Goal: Find specific page/section: Find specific page/section

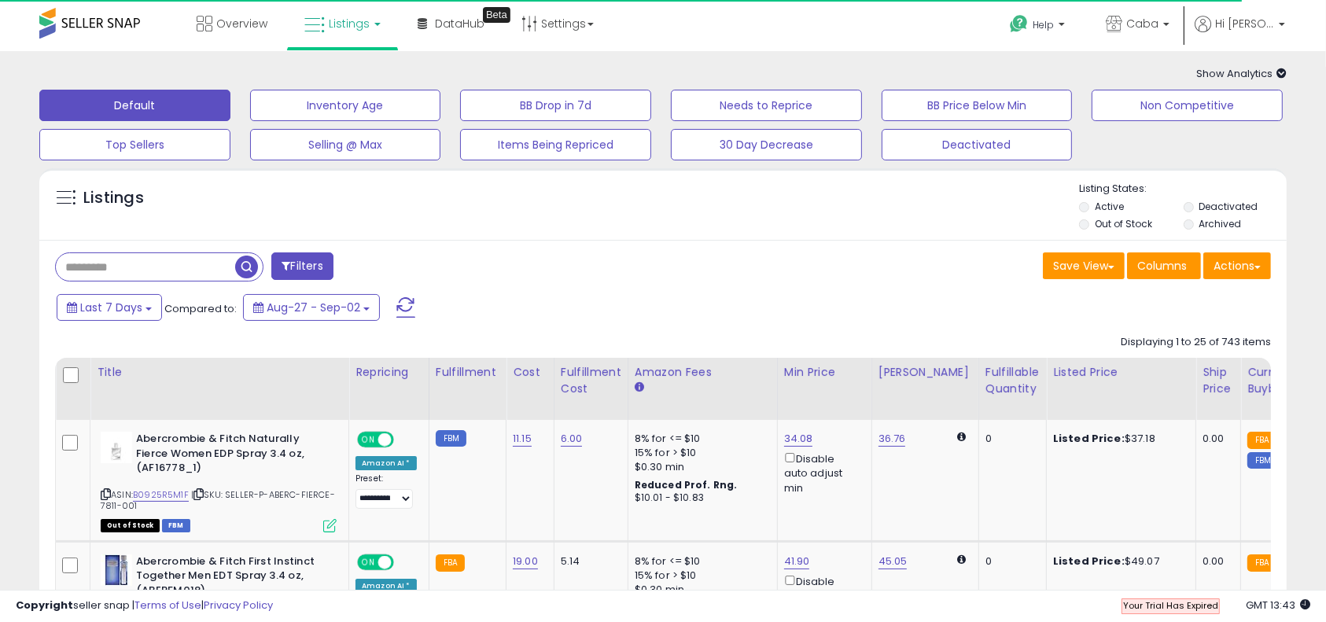
click at [506, 209] on div "Listings" at bounding box center [662, 208] width 1247 height 53
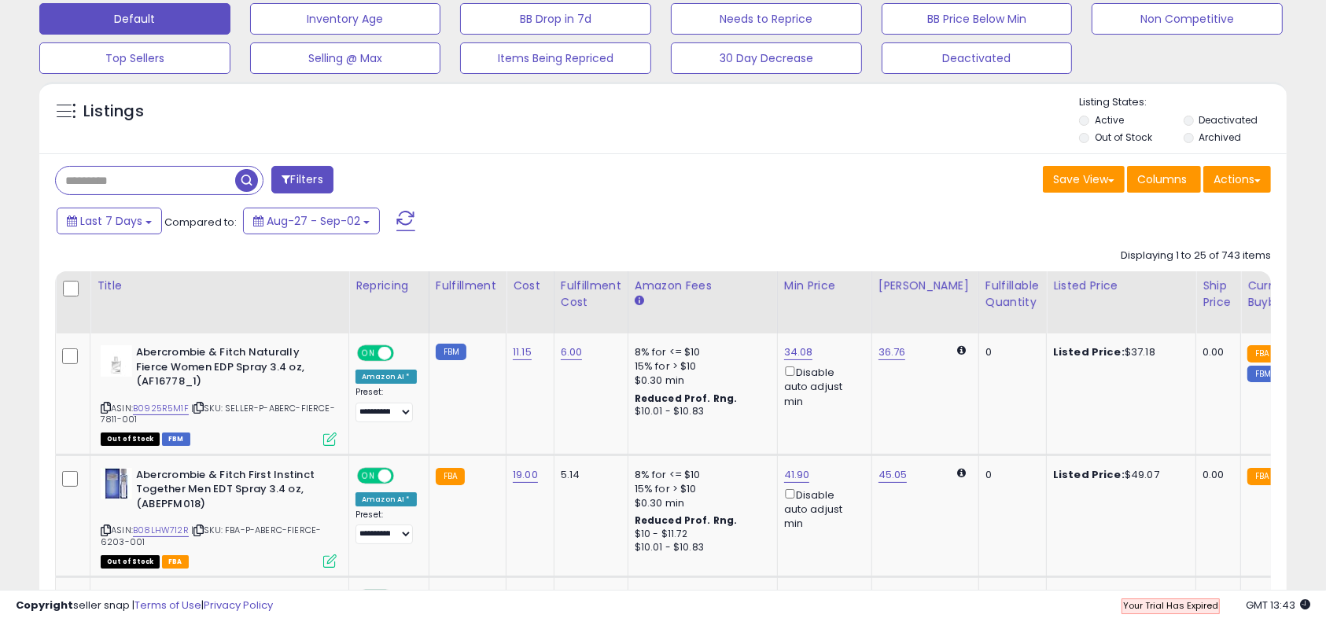
scroll to position [105, 0]
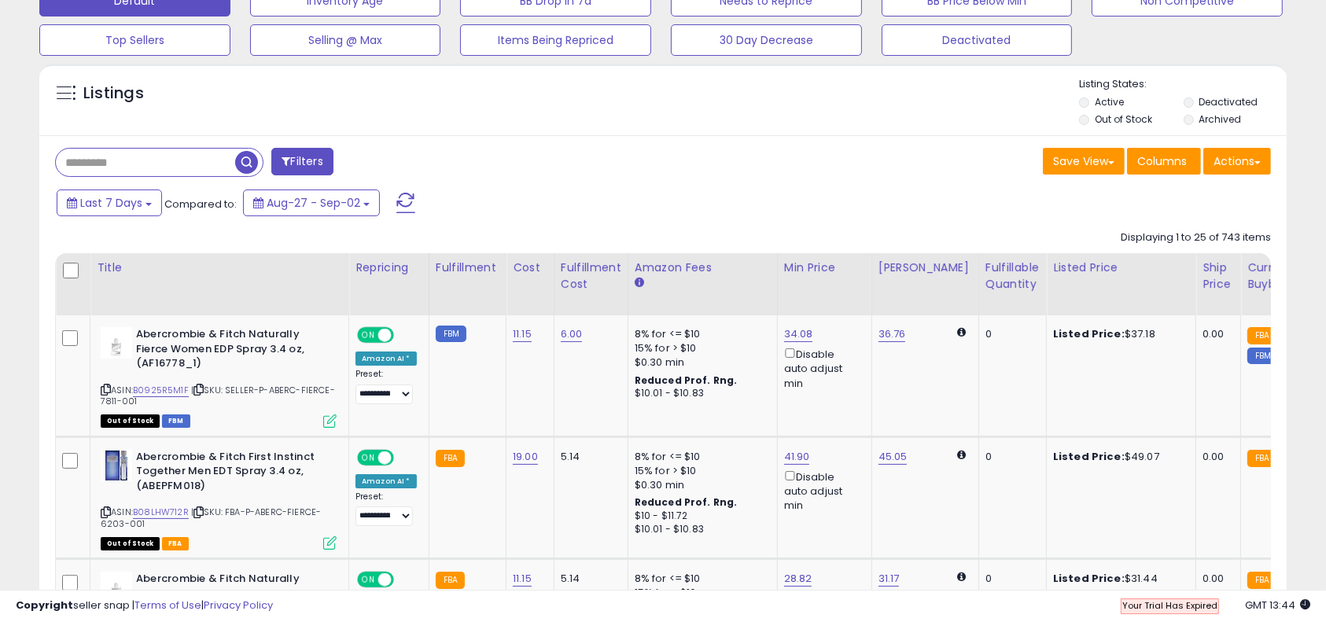
drag, startPoint x: 723, startPoint y: 226, endPoint x: 595, endPoint y: 171, distance: 139.2
click at [595, 171] on div "Filters" at bounding box center [353, 163] width 620 height 31
click at [610, 155] on div "Filters" at bounding box center [353, 163] width 620 height 31
drag, startPoint x: 611, startPoint y: 153, endPoint x: 599, endPoint y: 156, distance: 12.2
click at [599, 156] on div "Filters" at bounding box center [353, 163] width 620 height 31
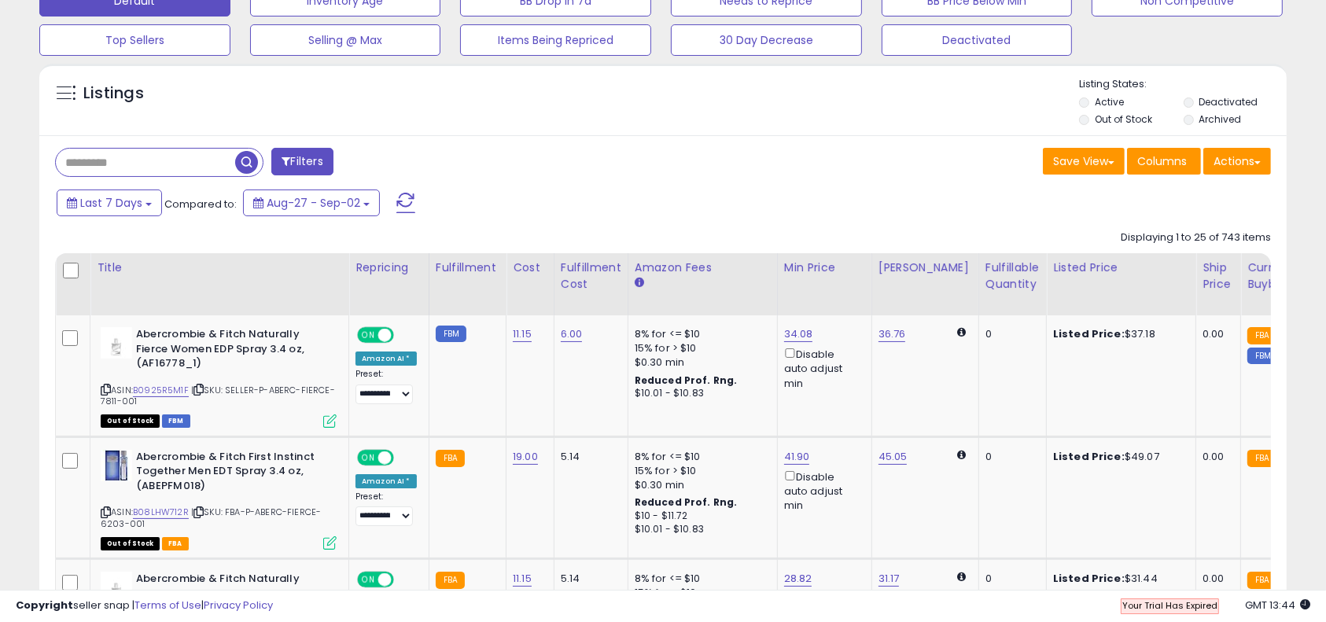
click at [599, 156] on div "Filters" at bounding box center [353, 163] width 620 height 31
